Goal: Information Seeking & Learning: Learn about a topic

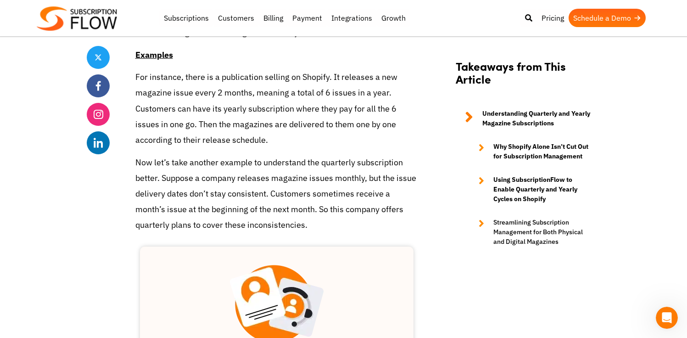
scroll to position [950, 0]
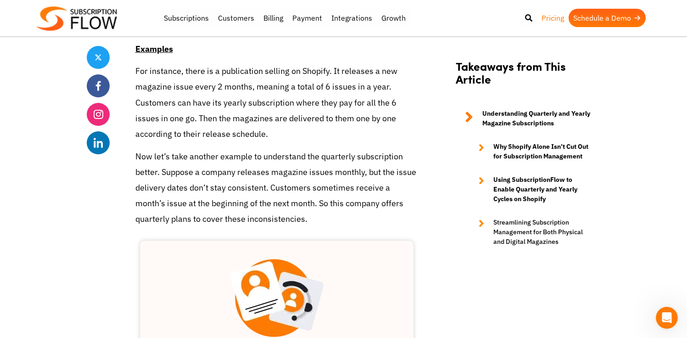
click at [551, 20] on link "Pricing" at bounding box center [553, 18] width 32 height 18
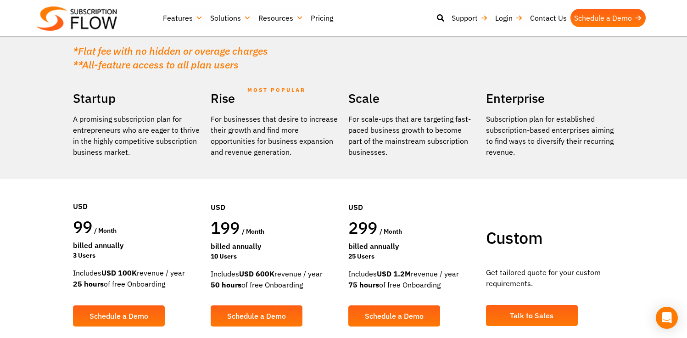
scroll to position [81, 0]
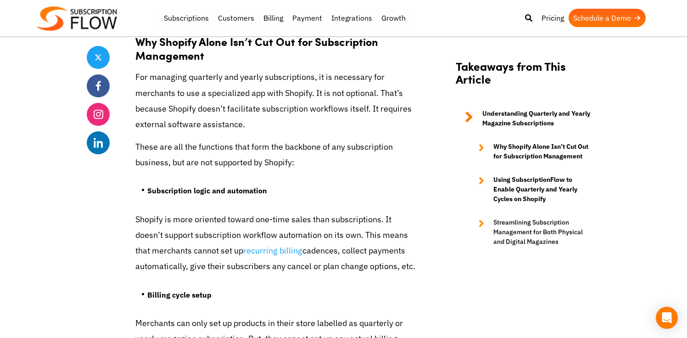
scroll to position [1558, 0]
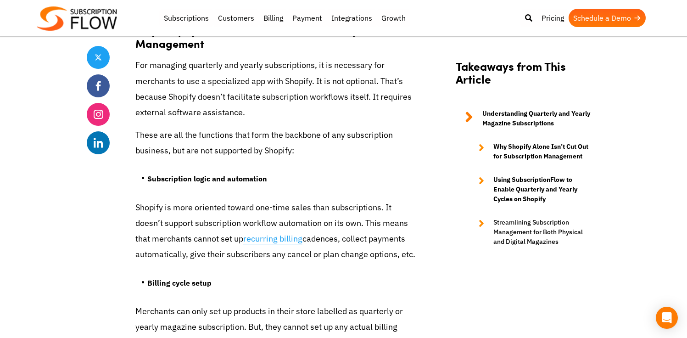
click at [271, 242] on link "recurring billing" at bounding box center [272, 238] width 59 height 11
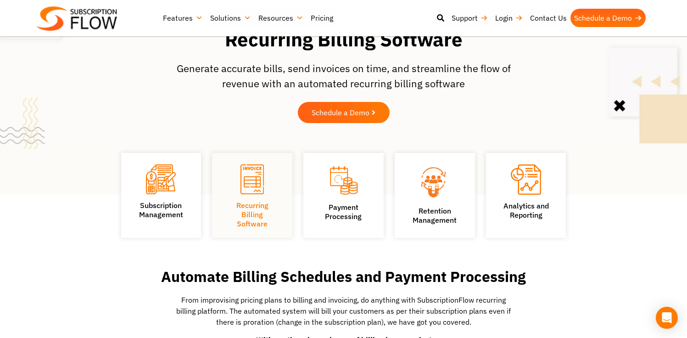
scroll to position [102, 0]
